Goal: Task Accomplishment & Management: Use online tool/utility

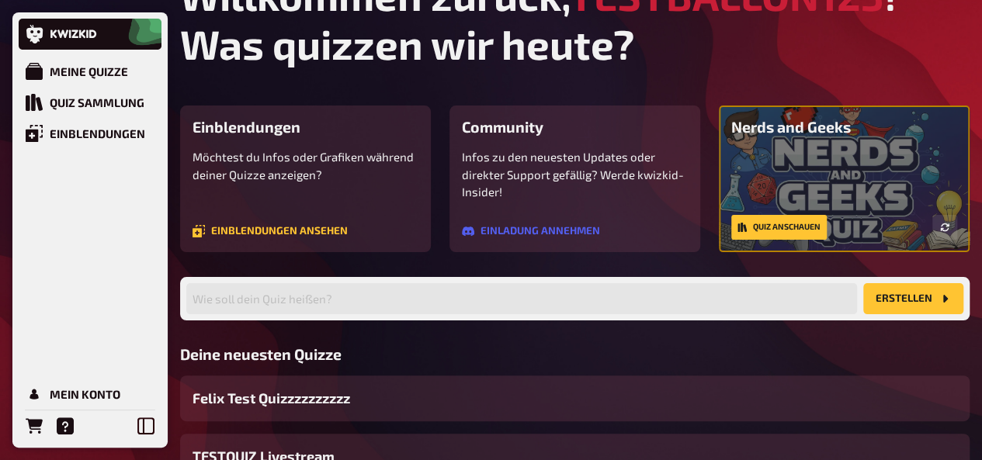
scroll to position [78, 0]
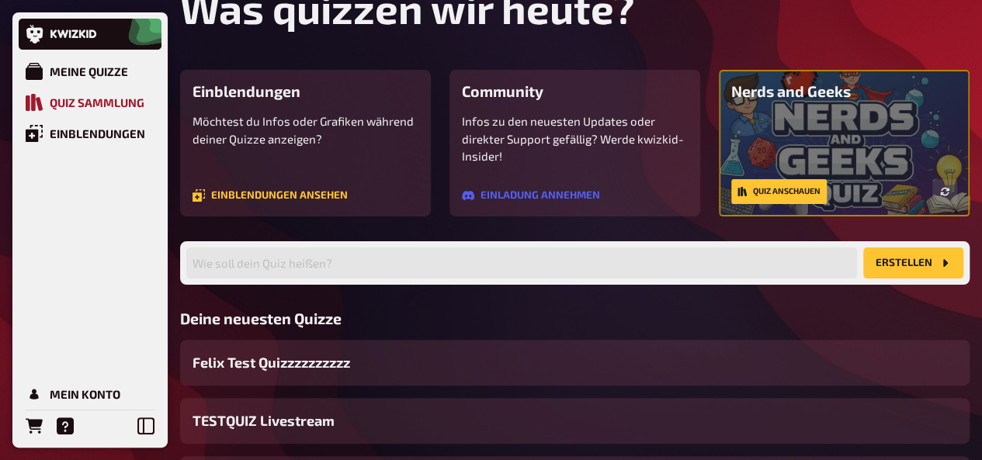
click at [47, 89] on link "Quiz Sammlung" at bounding box center [90, 102] width 143 height 31
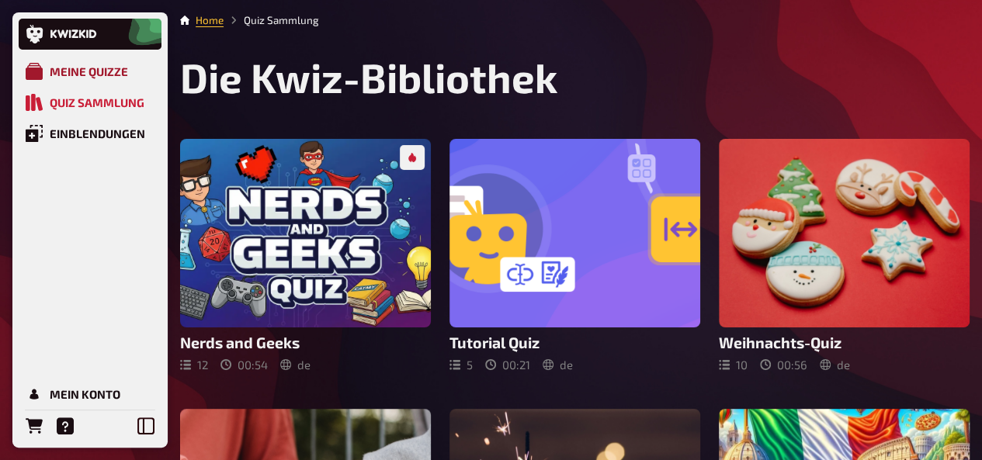
click at [63, 66] on div "Meine Quizze" at bounding box center [89, 71] width 78 height 14
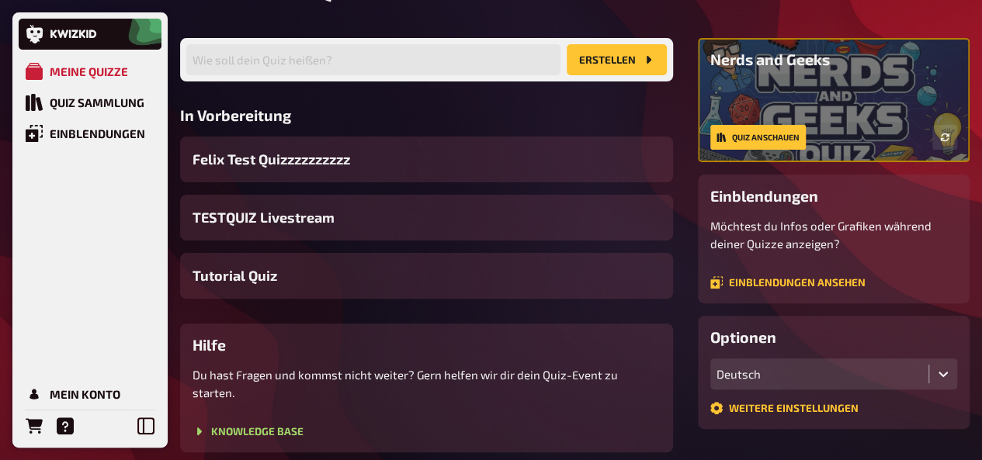
scroll to position [155, 0]
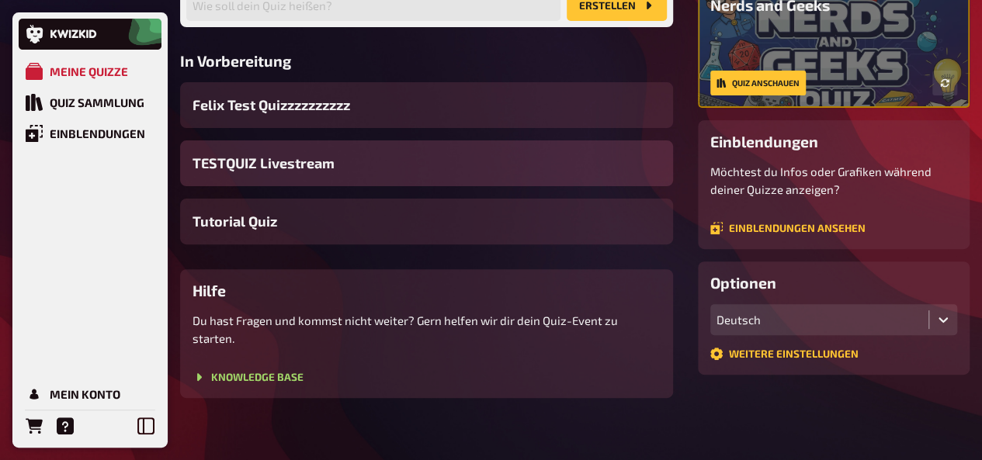
click at [301, 174] on span "TESTQUIZ Livestream" at bounding box center [263, 163] width 142 height 21
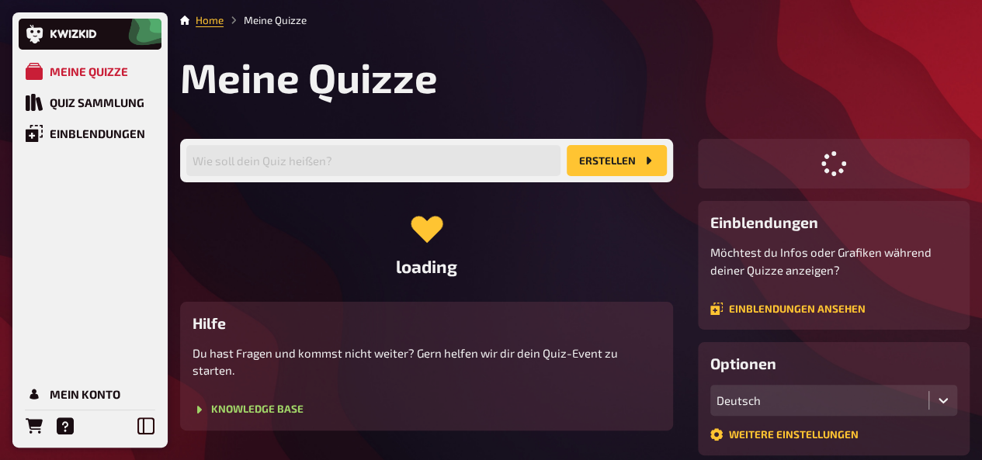
scroll to position [153, 0]
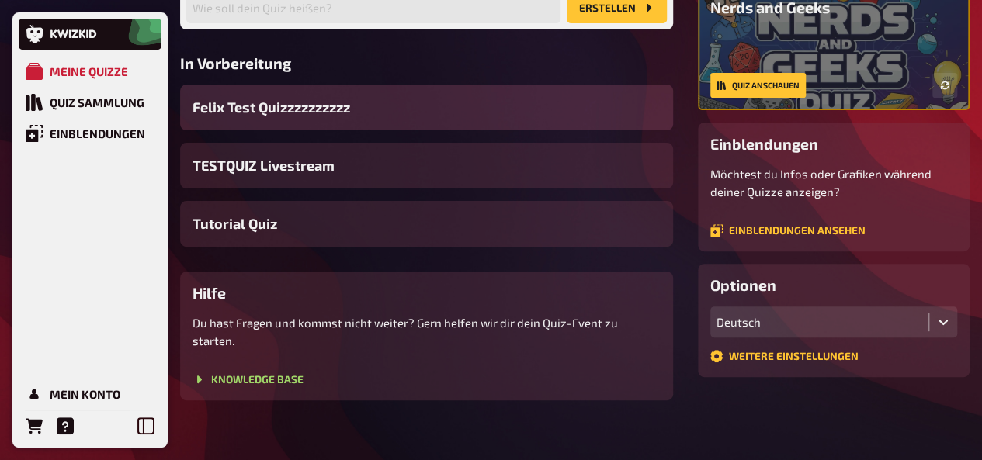
click at [276, 118] on span "Felix Test Quizzzzzzzzzz" at bounding box center [271, 107] width 158 height 21
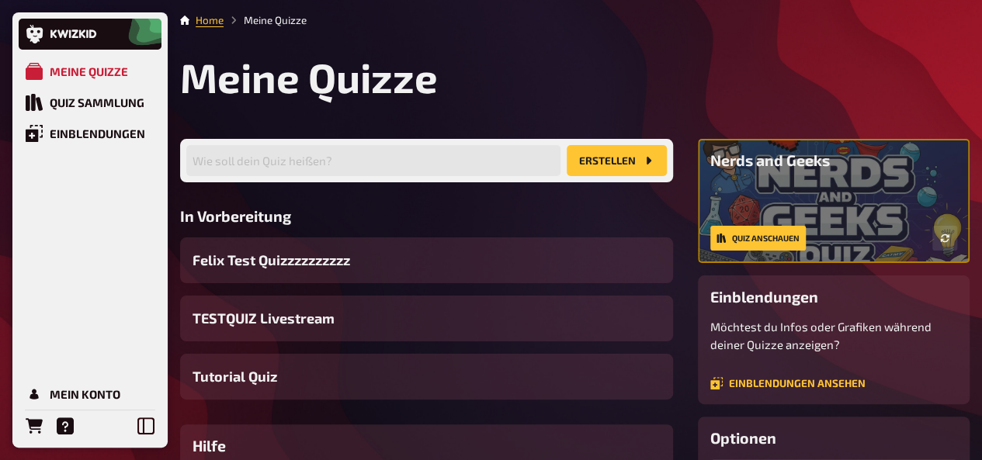
scroll to position [153, 0]
